Goal: Navigation & Orientation: Go to known website

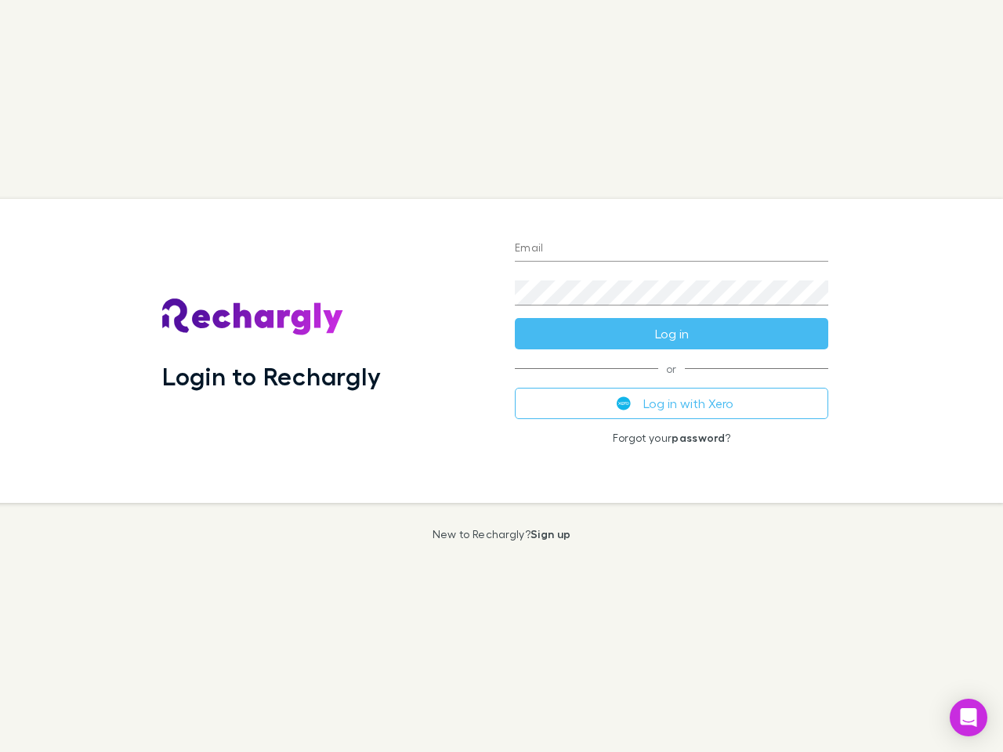
click at [502, 376] on div "Login to Rechargly" at bounding box center [326, 351] width 353 height 304
click at [672, 249] on input "Email" at bounding box center [671, 249] width 313 height 25
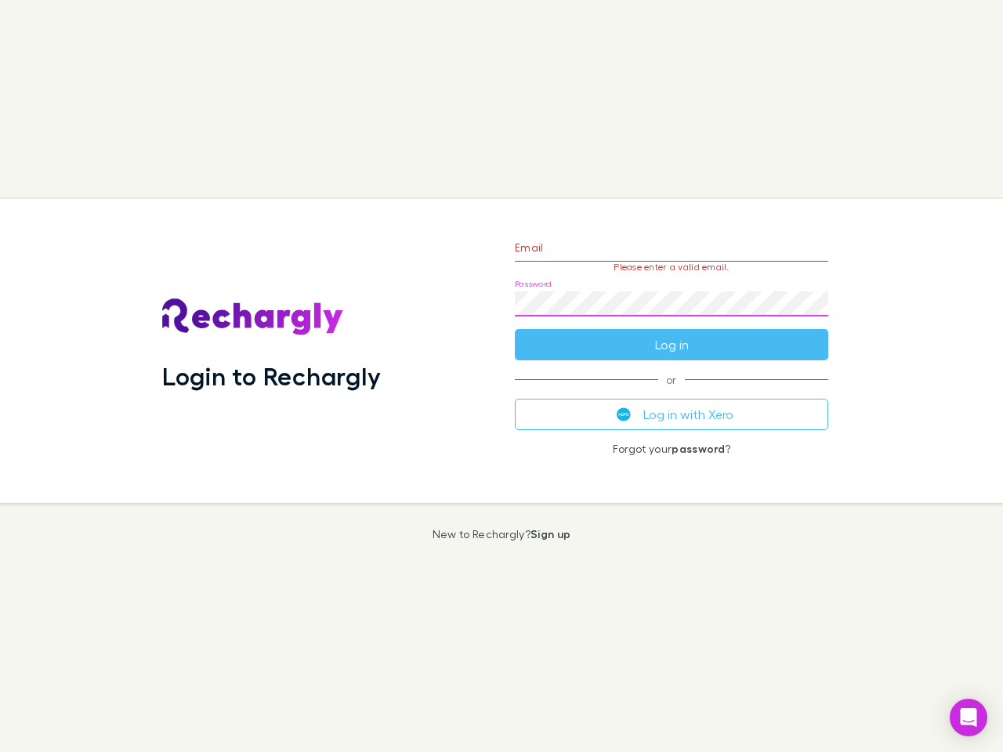
click at [672, 334] on form "Email Please enter a valid email. Password Log in" at bounding box center [671, 292] width 313 height 136
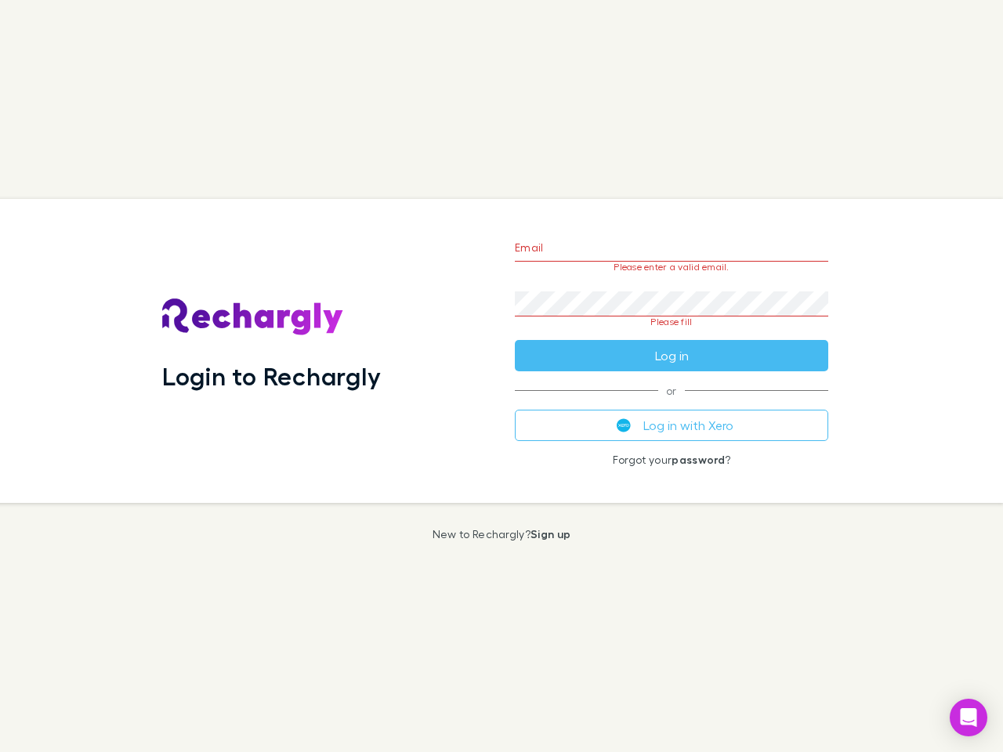
click at [672, 404] on div "Email Please enter a valid email. Password Please fill Log in or Log in with Xe…" at bounding box center [671, 351] width 339 height 304
click at [969, 718] on icon "Open Intercom Messenger" at bounding box center [969, 717] width 16 height 19
